Goal: Information Seeking & Learning: Learn about a topic

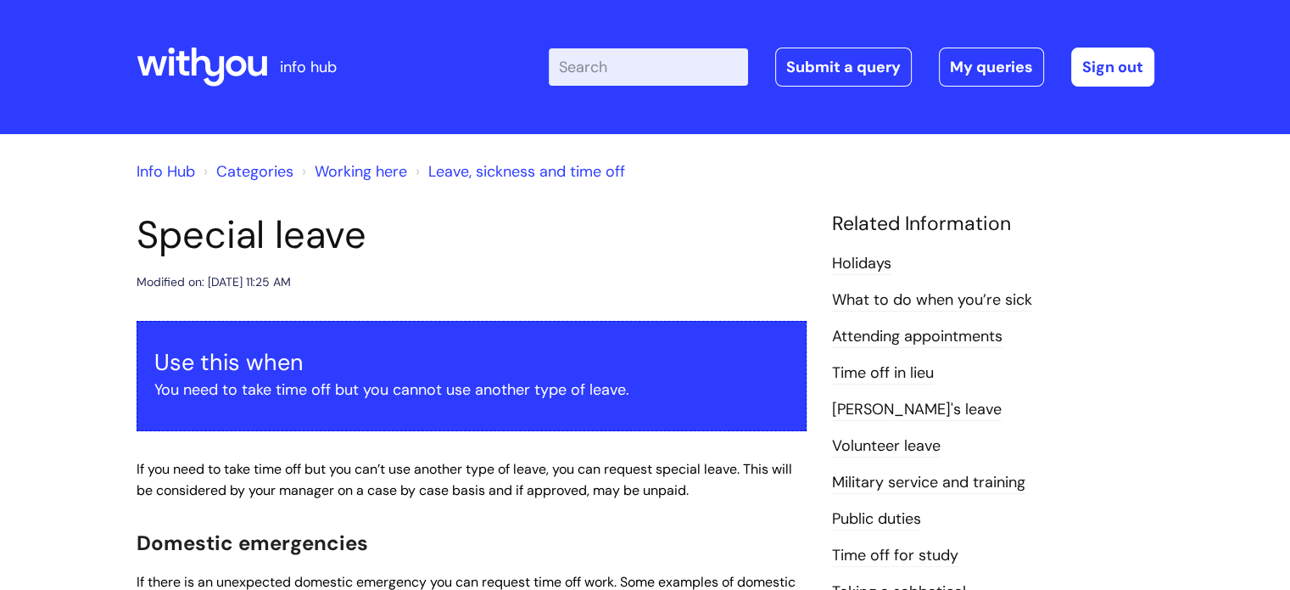
click at [176, 70] on icon at bounding box center [202, 67] width 131 height 41
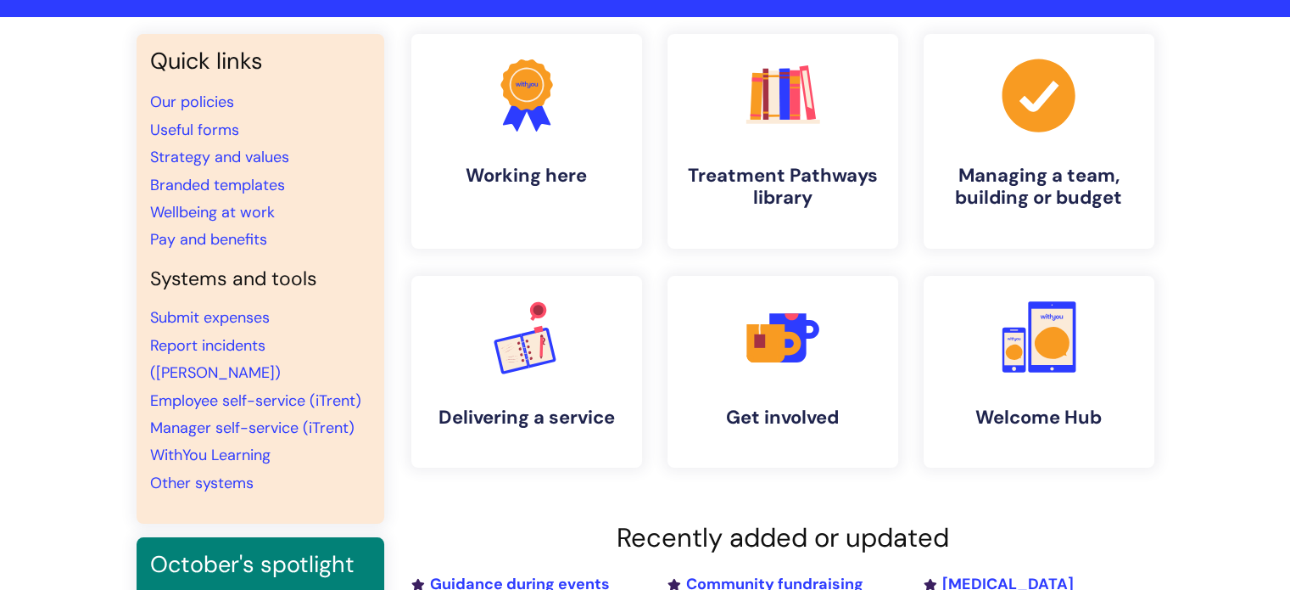
scroll to position [118, 0]
click at [1017, 356] on icon at bounding box center [1013, 351] width 17 height 16
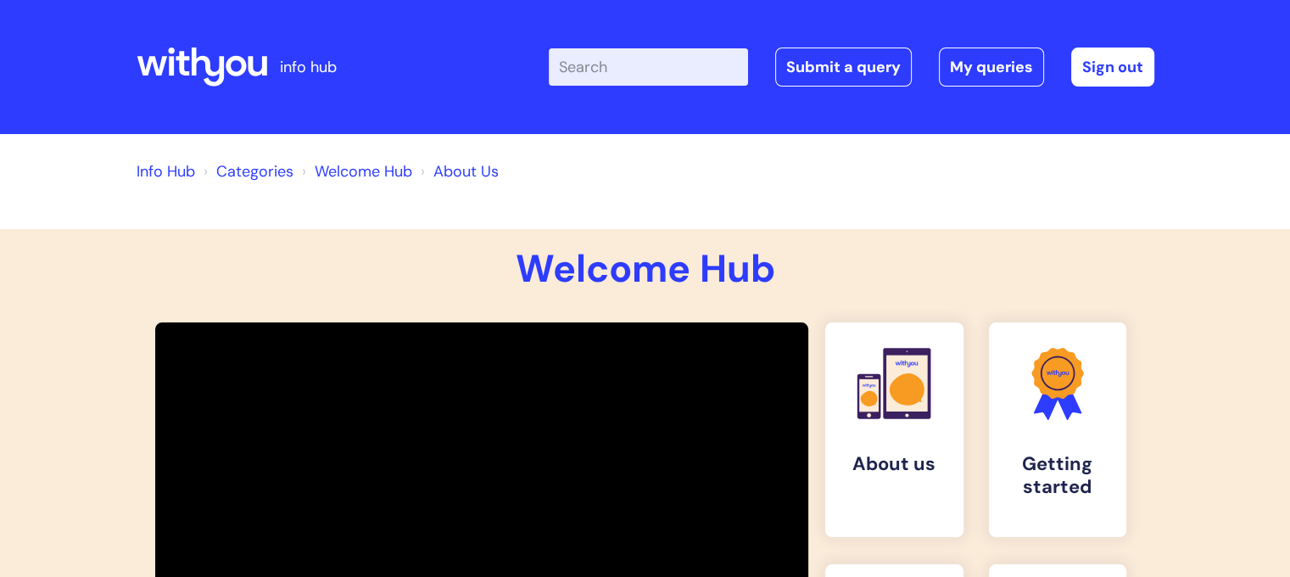
click at [238, 70] on icon at bounding box center [236, 66] width 20 height 20
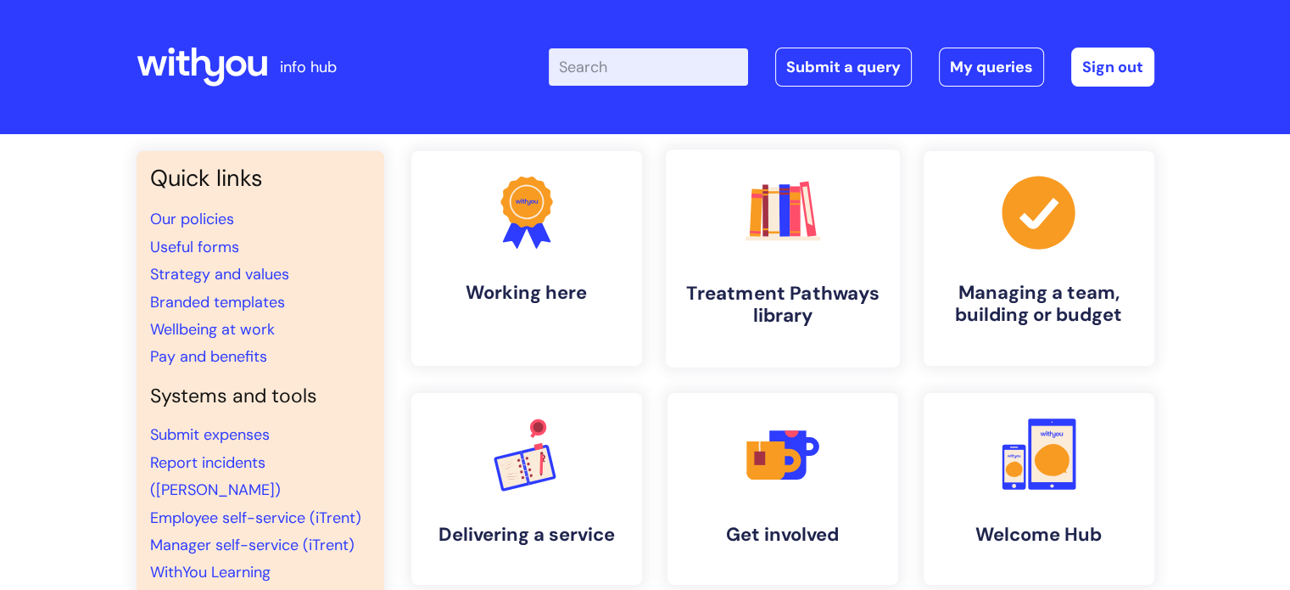
click at [750, 271] on link ".cls-1{fill:#f89b22;}.cls-1,.cls-2,.cls-3,.cls-4,.cls-5,.cls-6,.cls-7{stroke-wi…" at bounding box center [782, 258] width 234 height 218
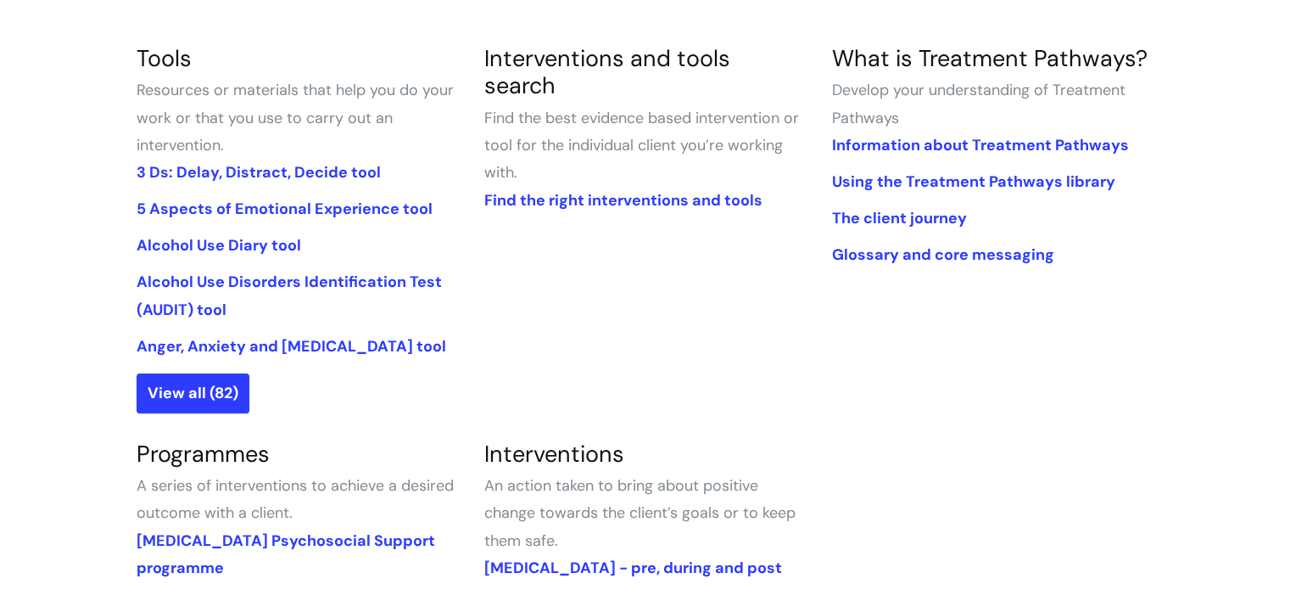
scroll to position [406, 0]
click at [202, 396] on link "View all (82)" at bounding box center [193, 393] width 113 height 39
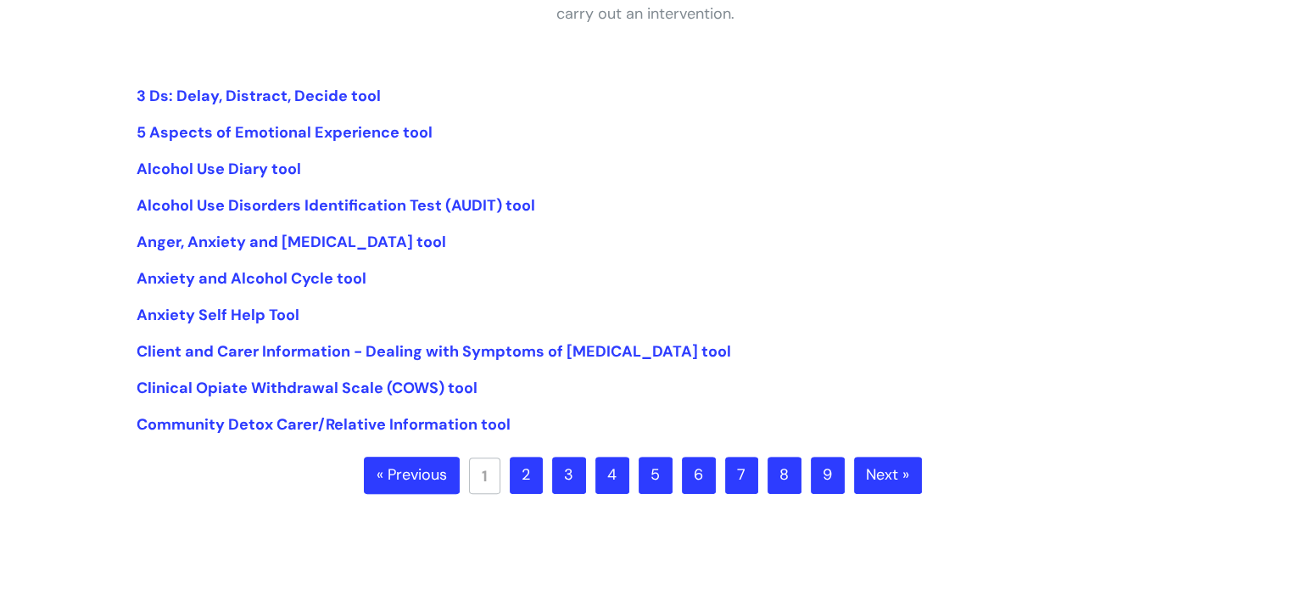
scroll to position [370, 0]
click at [533, 475] on link "2" at bounding box center [526, 474] width 33 height 37
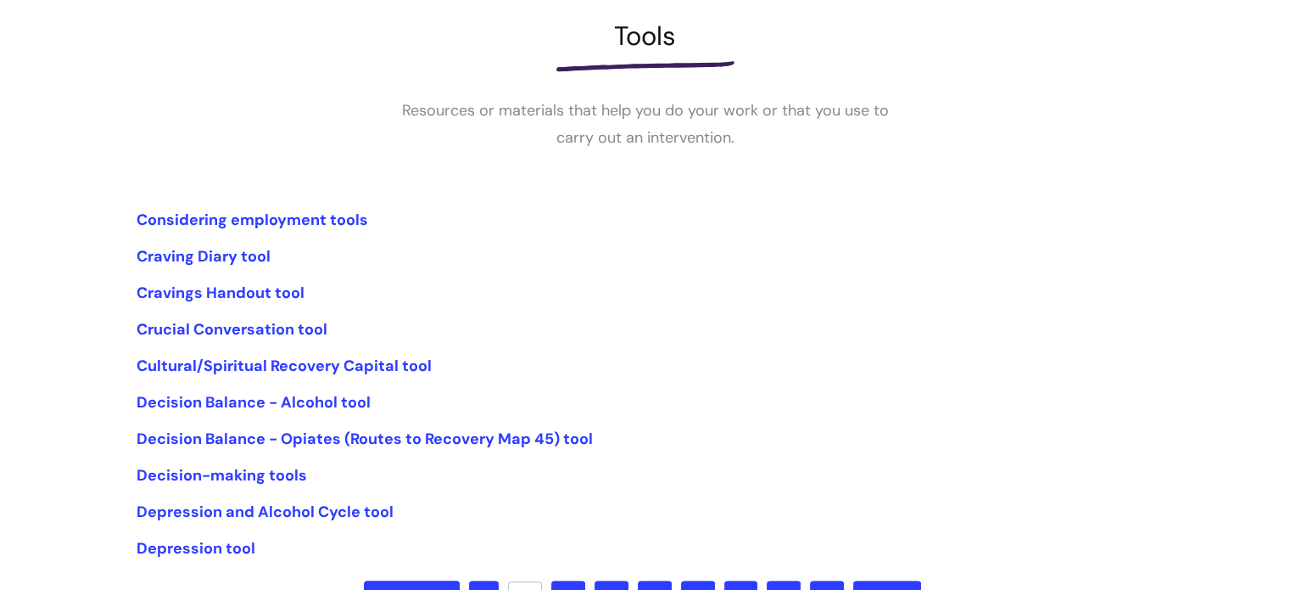
scroll to position [309, 0]
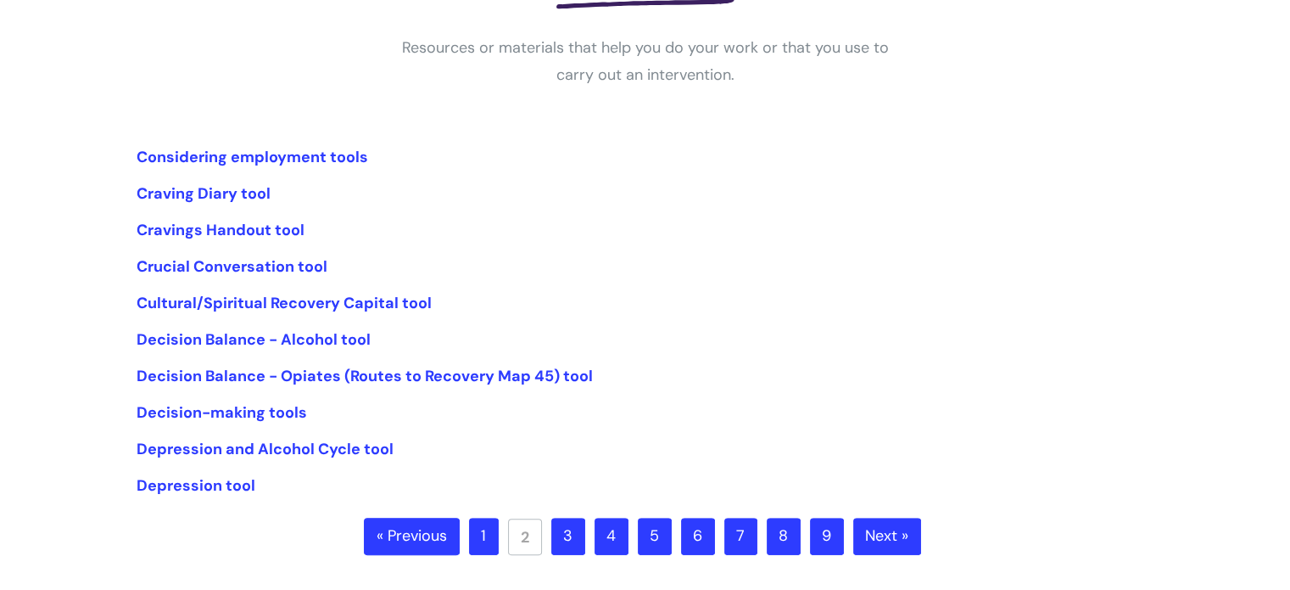
click at [579, 537] on link "3" at bounding box center [568, 535] width 34 height 37
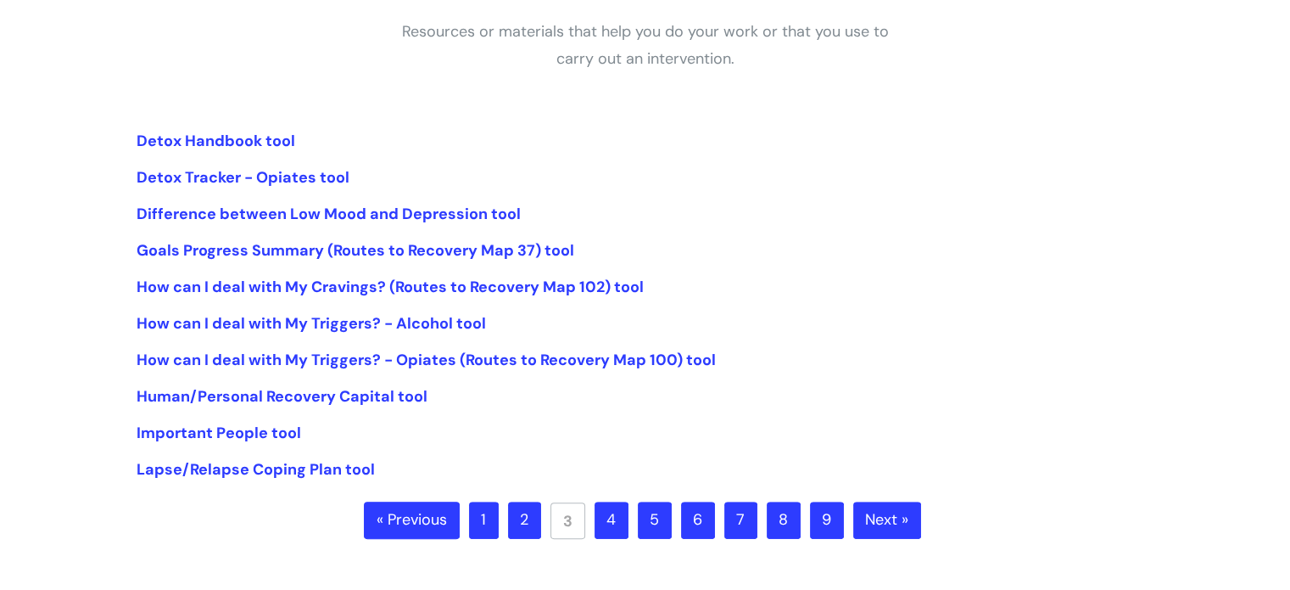
scroll to position [326, 0]
click at [489, 510] on link "1" at bounding box center [484, 519] width 30 height 37
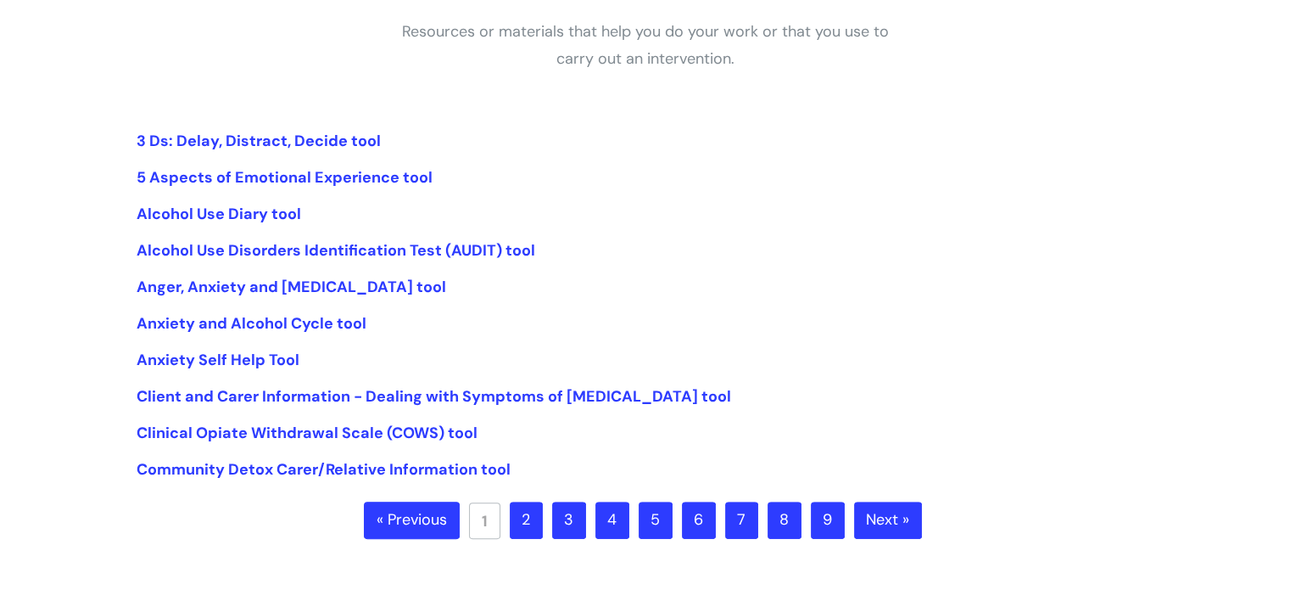
scroll to position [331, 0]
